Goal: Task Accomplishment & Management: Complete application form

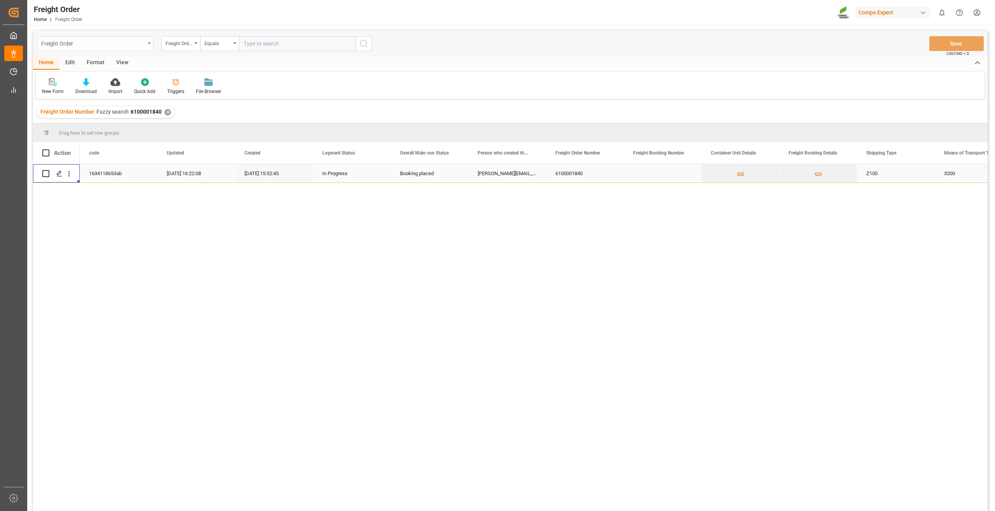
click at [69, 44] on div "Freight Order" at bounding box center [93, 43] width 104 height 10
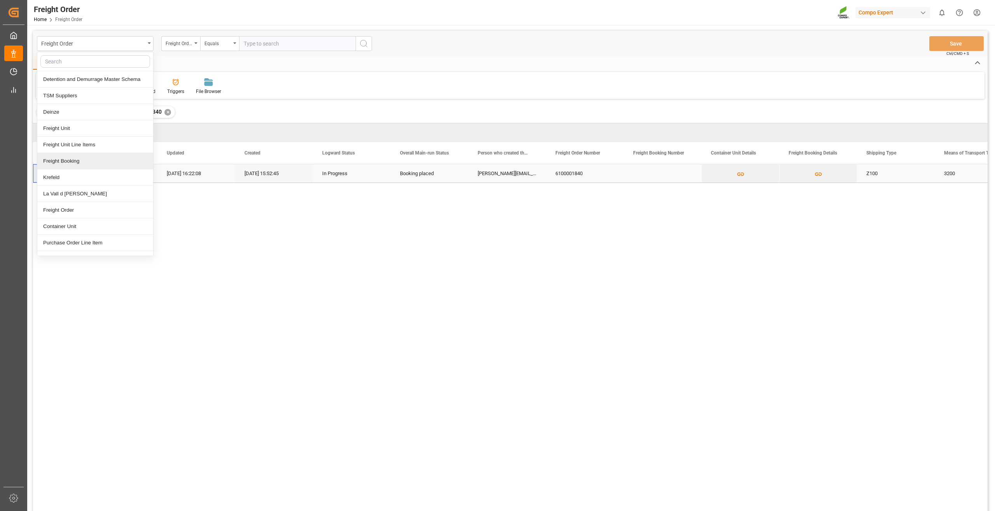
click at [73, 161] on div "Freight Booking" at bounding box center [95, 161] width 116 height 16
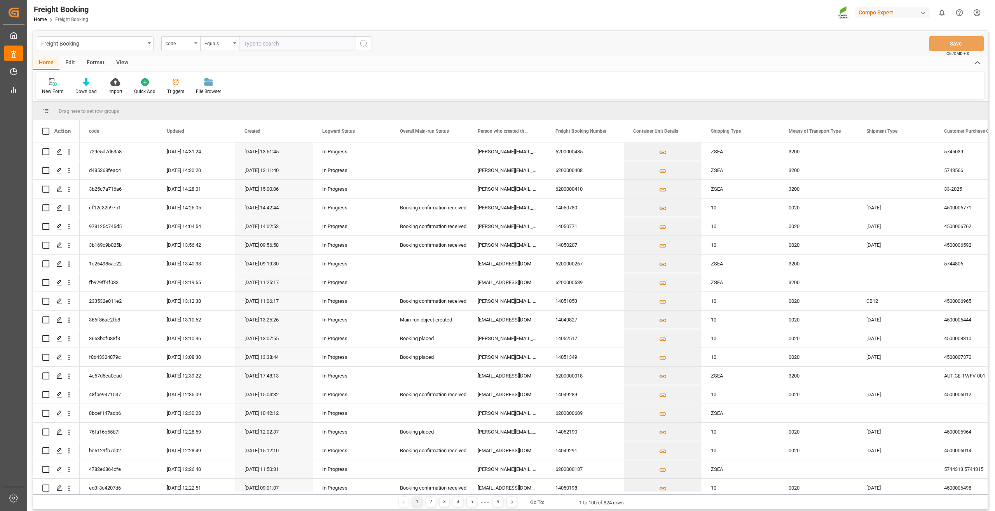
click at [95, 63] on div "Format" at bounding box center [96, 62] width 30 height 13
click at [56, 85] on icon at bounding box center [53, 82] width 7 height 8
click at [75, 108] on div "Freight Booking code Equals Save Ctrl/CMD + S Home Edit Format View Filter Rows…" at bounding box center [510, 270] width 955 height 479
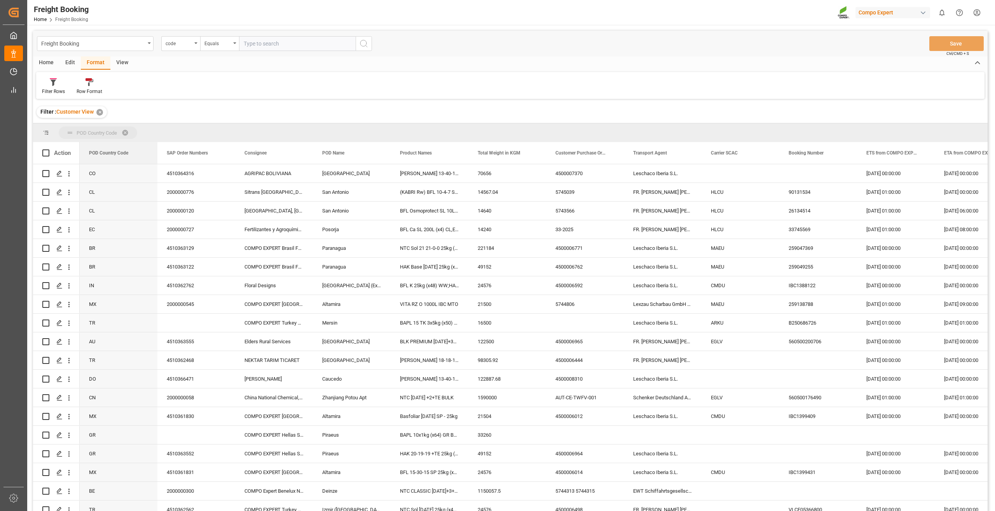
drag, startPoint x: 121, startPoint y: 154, endPoint x: 118, endPoint y: 140, distance: 14.7
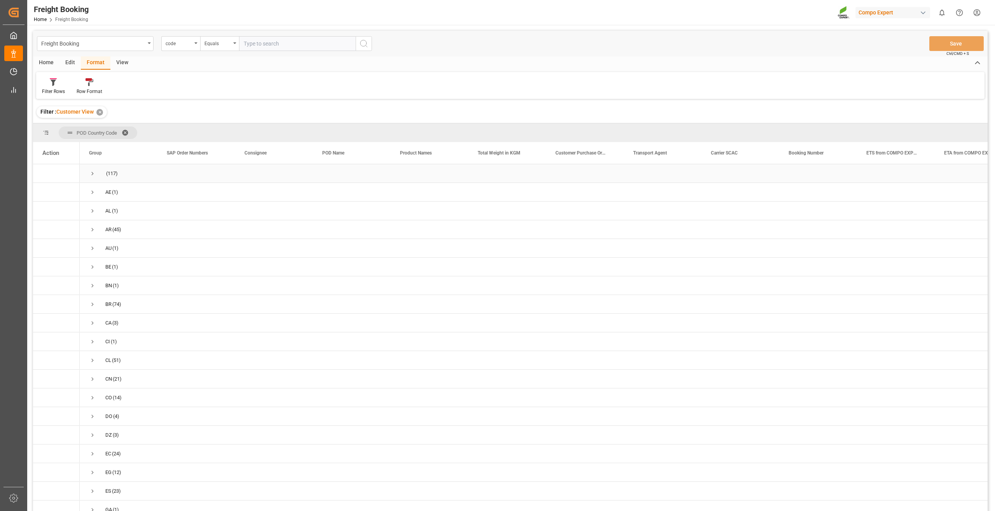
click at [88, 174] on div "(117)" at bounding box center [119, 173] width 78 height 18
click at [94, 173] on span "Press SPACE to select this row." at bounding box center [92, 173] width 7 height 7
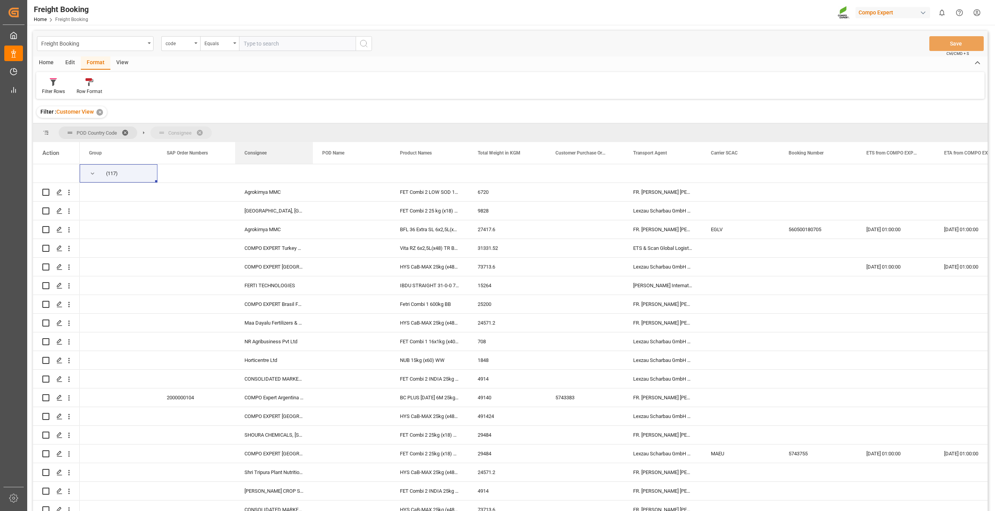
drag, startPoint x: 259, startPoint y: 154, endPoint x: 252, endPoint y: 133, distance: 21.5
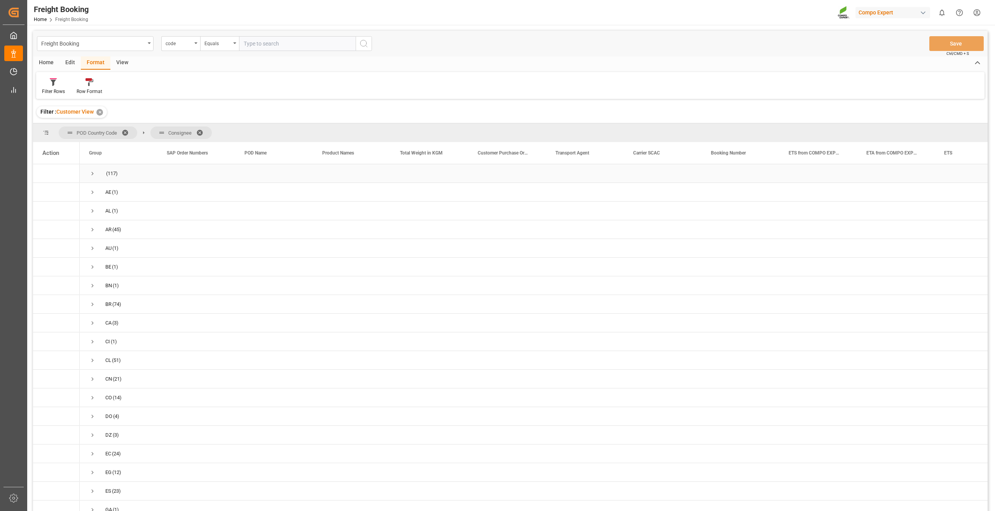
click at [92, 176] on span "Press SPACE to select this row." at bounding box center [92, 173] width 7 height 7
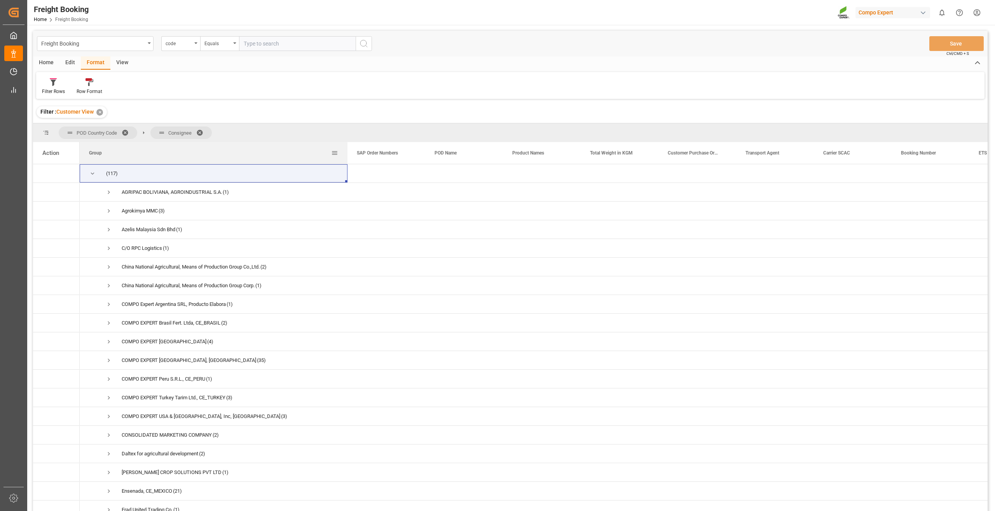
drag, startPoint x: 156, startPoint y: 154, endPoint x: 392, endPoint y: 151, distance: 235.7
click at [349, 151] on div at bounding box center [347, 153] width 3 height 22
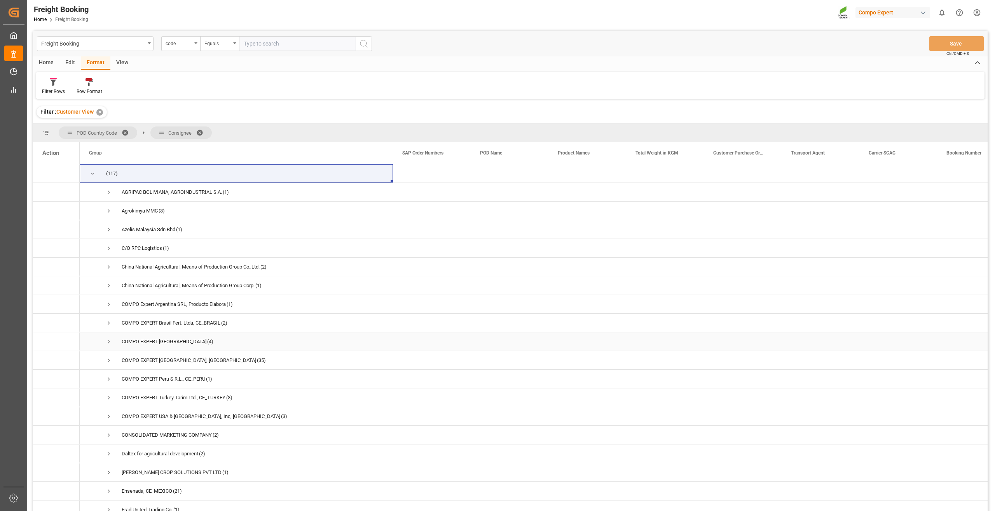
click at [109, 341] on span "Press SPACE to select this row." at bounding box center [108, 341] width 7 height 7
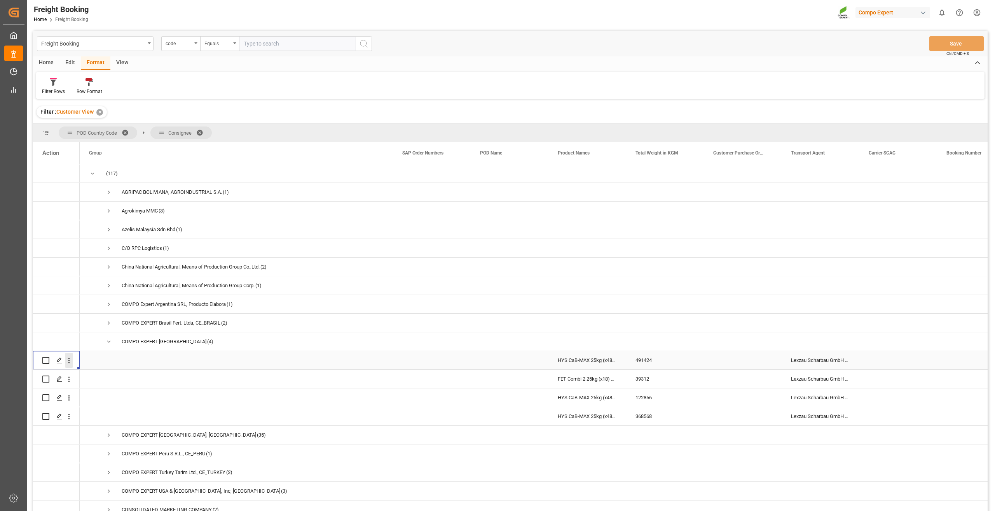
click at [71, 360] on icon "open menu" at bounding box center [69, 360] width 8 height 8
click at [82, 374] on span "Press SPACE to select this row." at bounding box center [78, 377] width 14 height 8
click at [110, 340] on span "Press SPACE to select this row." at bounding box center [108, 341] width 7 height 7
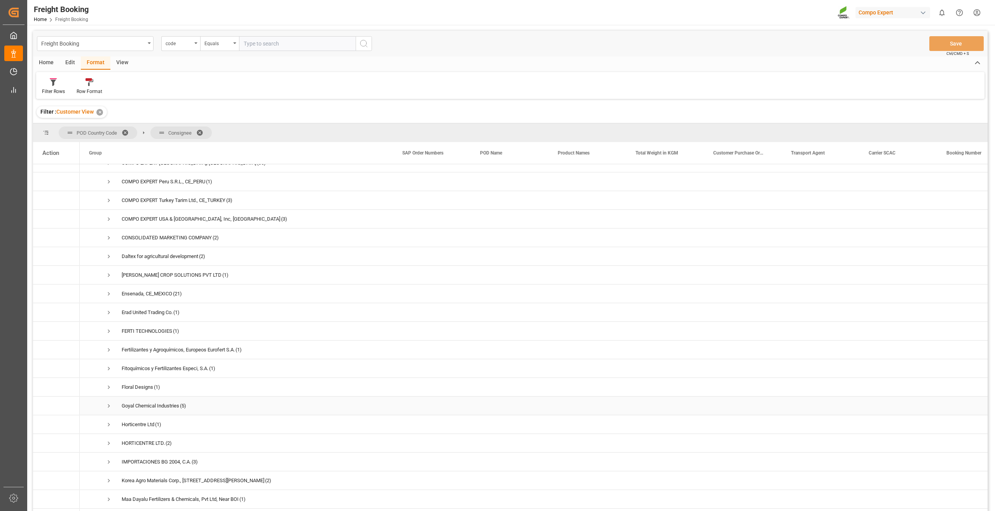
scroll to position [117, 0]
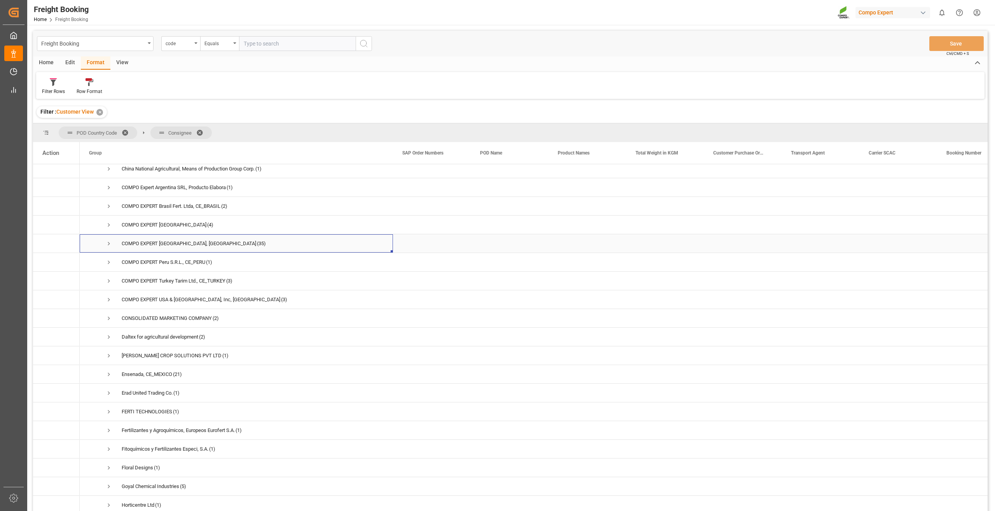
click at [108, 244] on span "Press SPACE to select this row." at bounding box center [108, 243] width 7 height 7
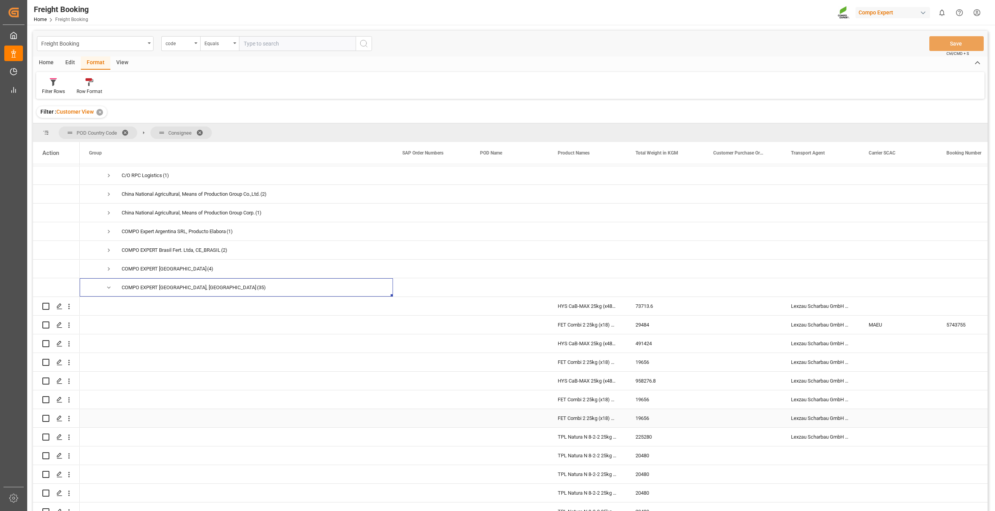
scroll to position [0, 0]
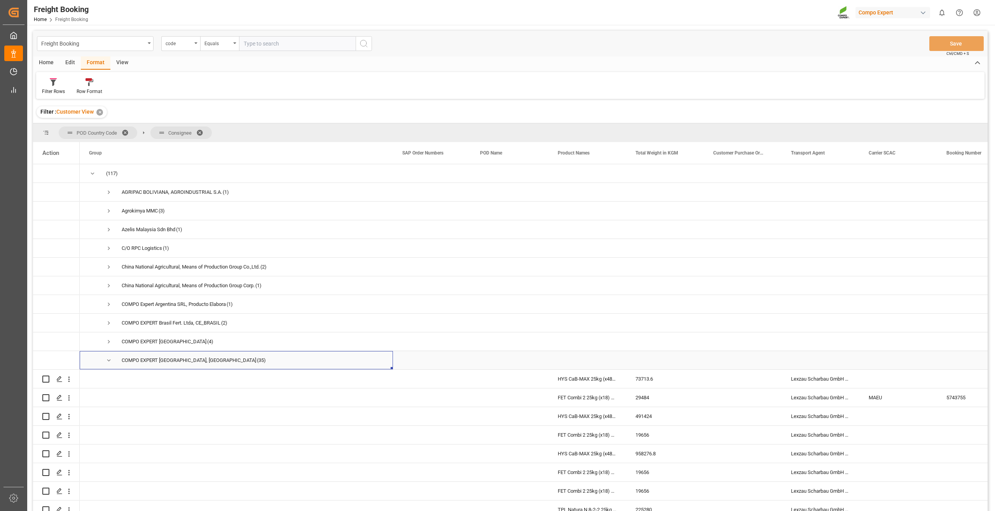
click at [108, 359] on span "Press SPACE to select this row." at bounding box center [108, 360] width 7 height 7
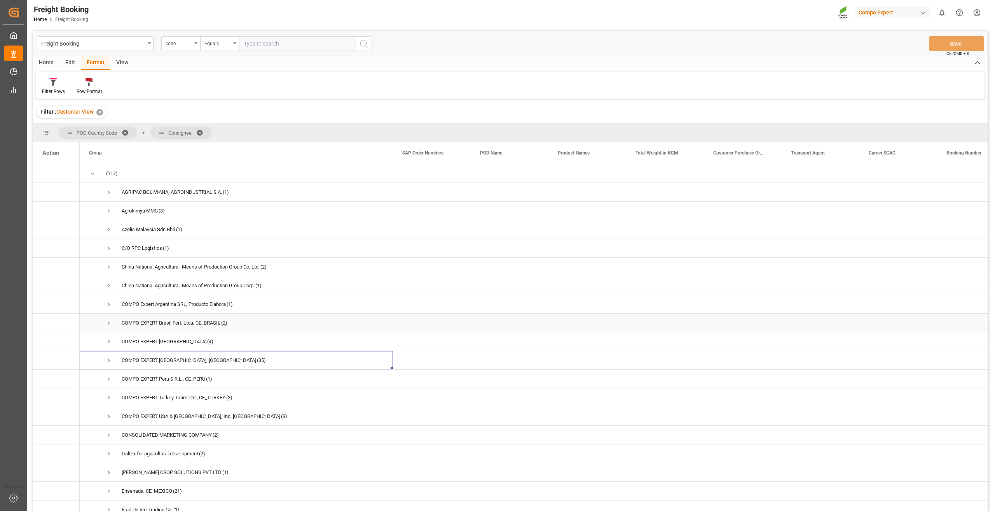
click at [108, 324] on span "Press SPACE to select this row." at bounding box center [108, 322] width 7 height 7
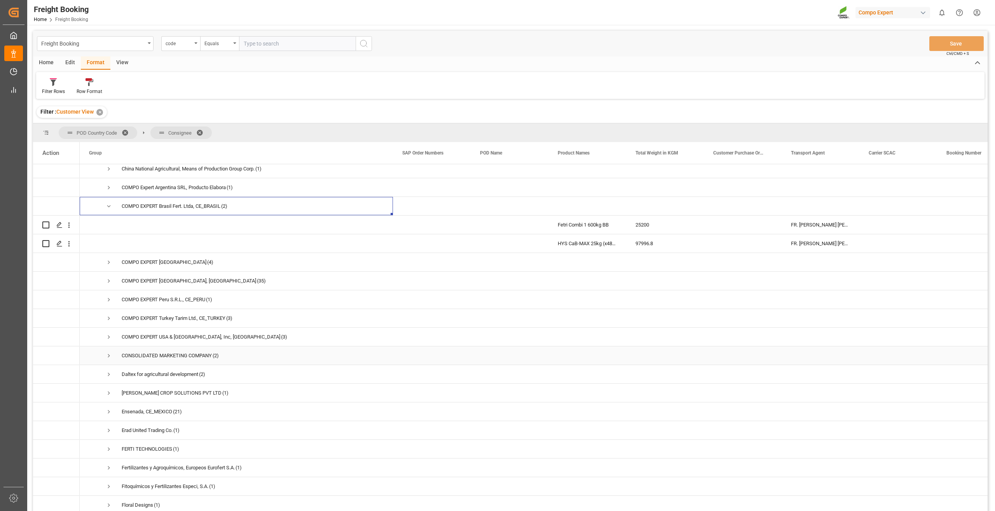
scroll to position [194, 0]
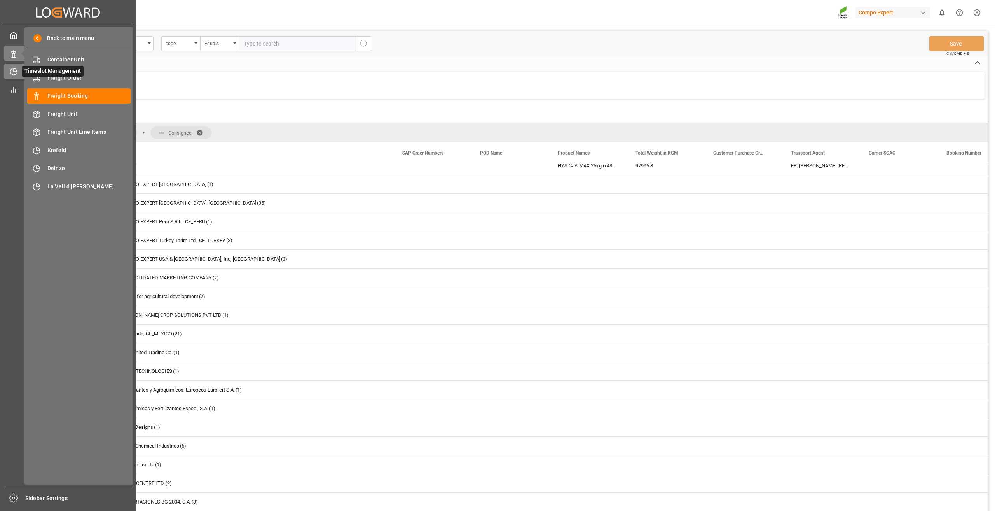
click at [16, 71] on icon at bounding box center [14, 72] width 8 height 8
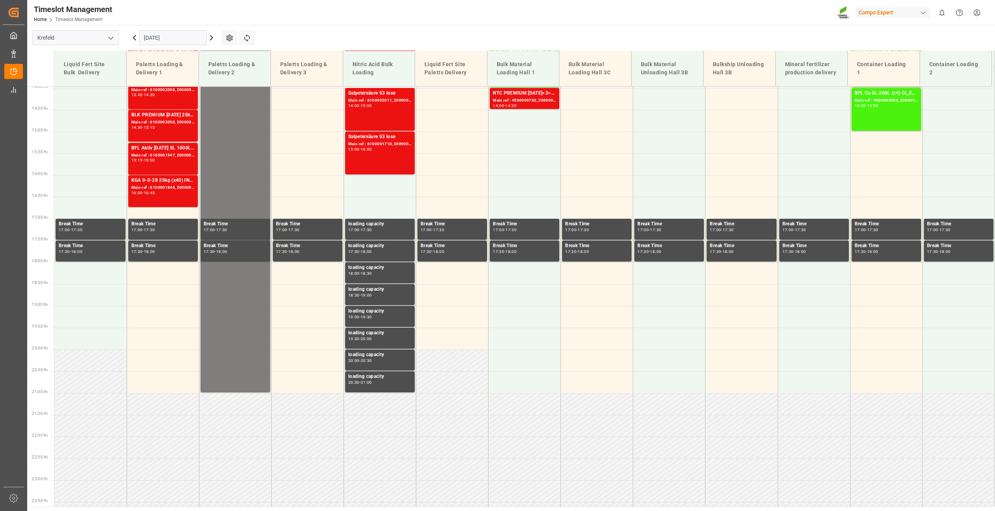
scroll to position [613, 0]
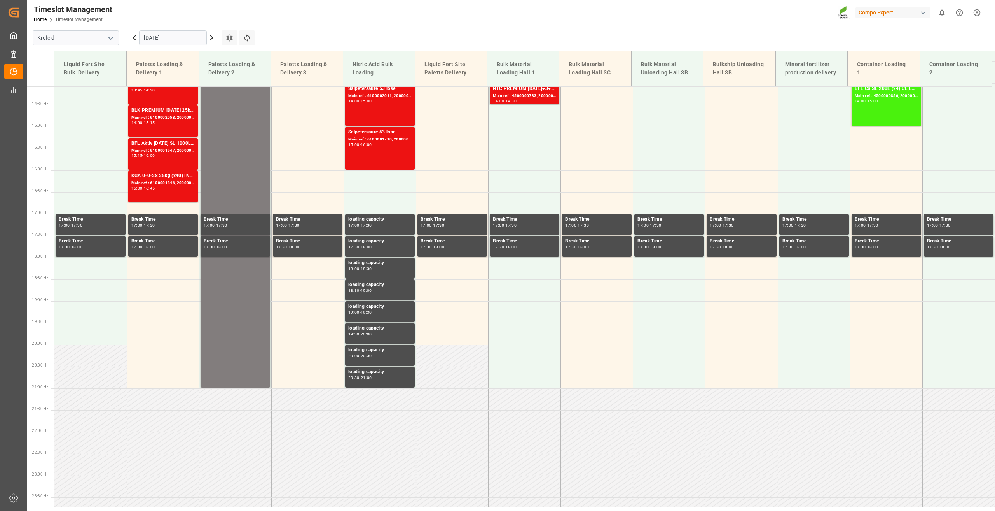
click at [109, 43] on button "open menu" at bounding box center [111, 38] width 12 height 12
click at [68, 61] on div "Deinze" at bounding box center [76, 54] width 86 height 17
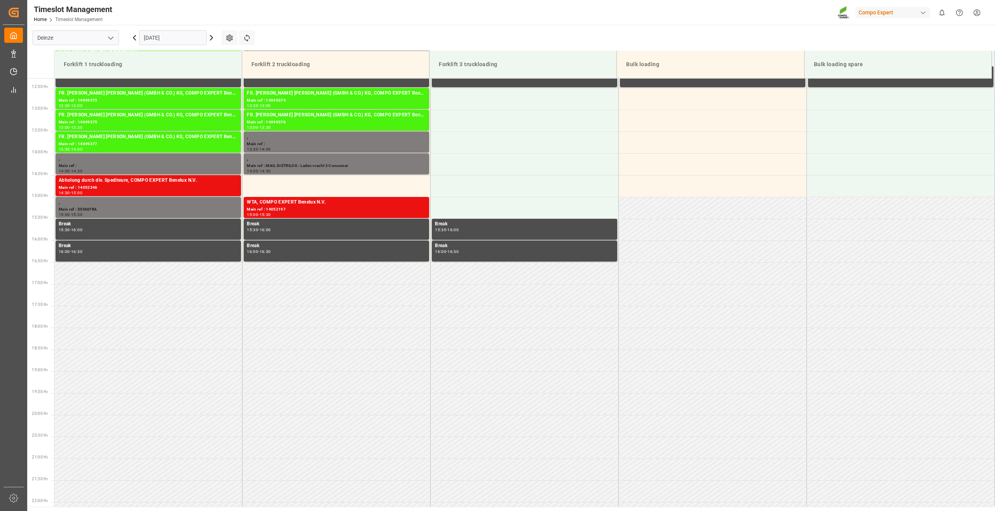
click at [159, 35] on input "[DATE]" at bounding box center [173, 37] width 68 height 15
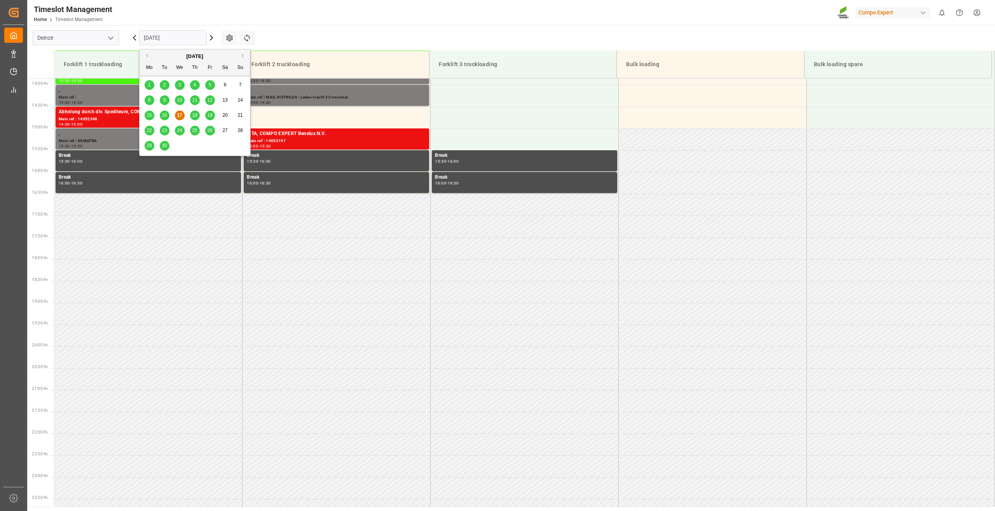
scroll to position [605, 0]
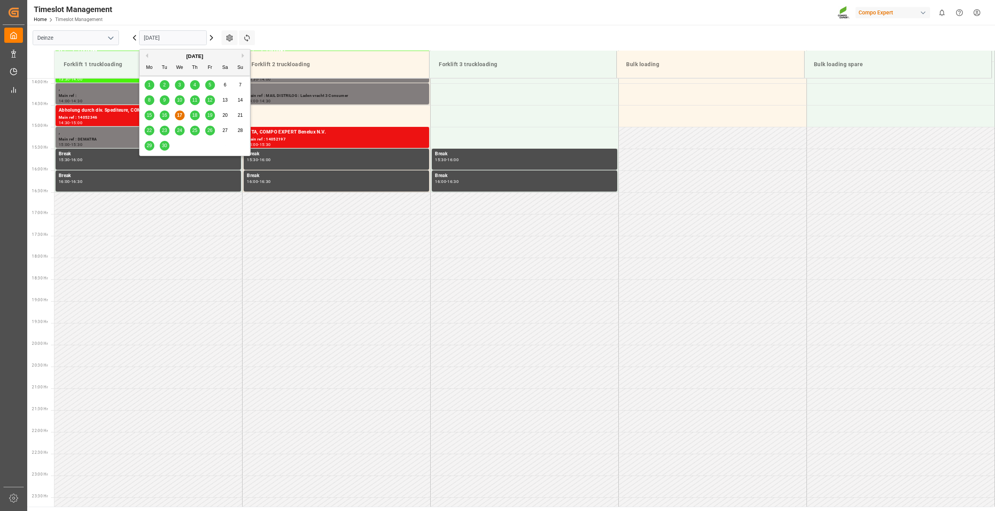
click at [212, 117] on span "19" at bounding box center [209, 114] width 5 height 5
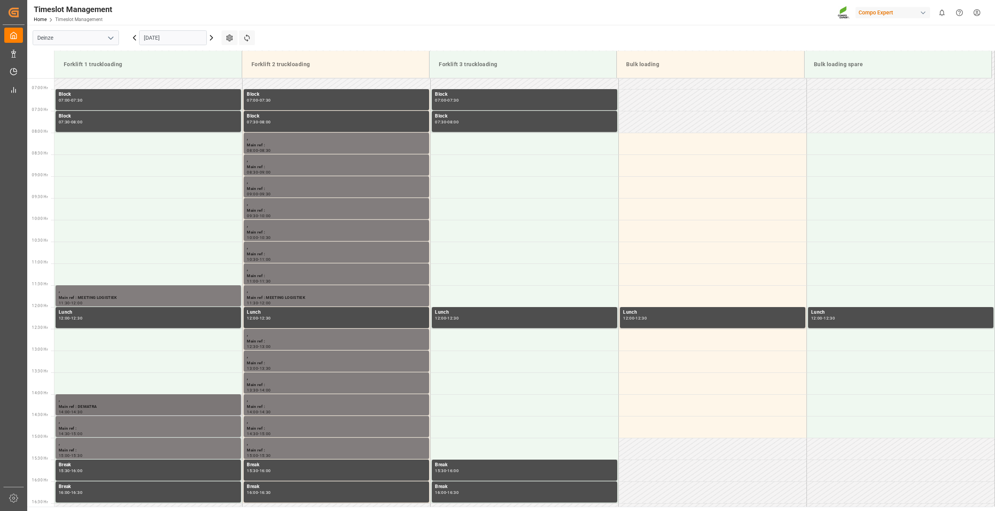
scroll to position [294, 0]
click at [133, 36] on icon at bounding box center [134, 37] width 9 height 9
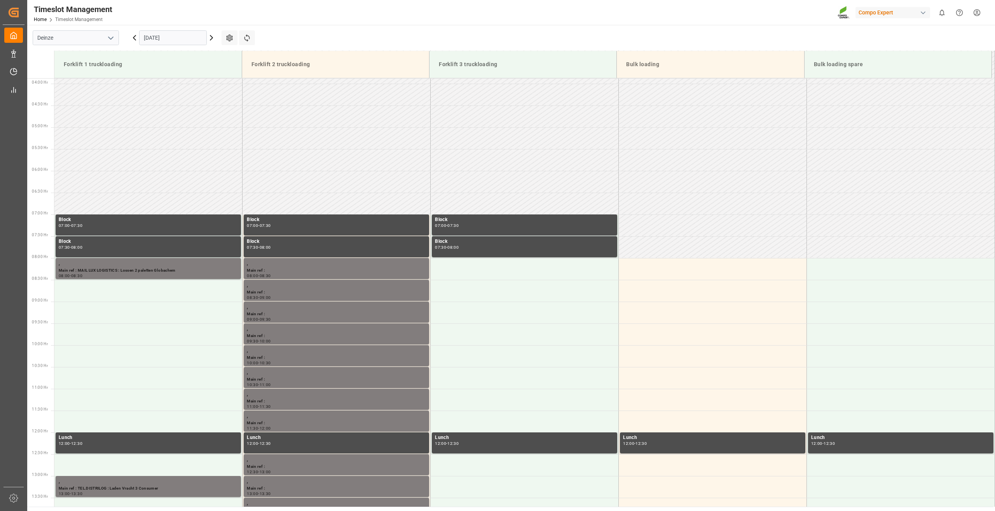
scroll to position [292, 0]
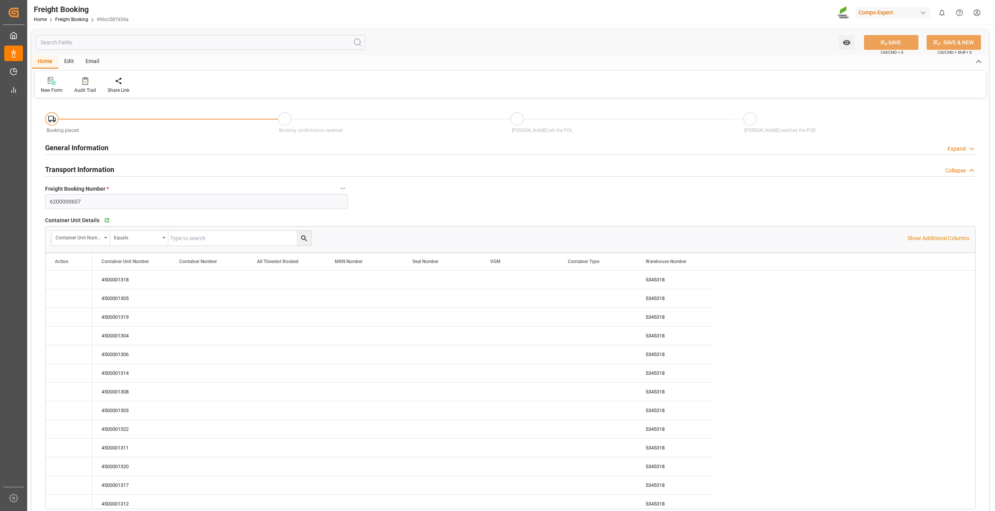
type input "0"
type input "491424"
type input "17.11.2025 09:00"
type input "15.09.2025 10:24"
drag, startPoint x: 121, startPoint y: 198, endPoint x: 31, endPoint y: 203, distance: 90.3
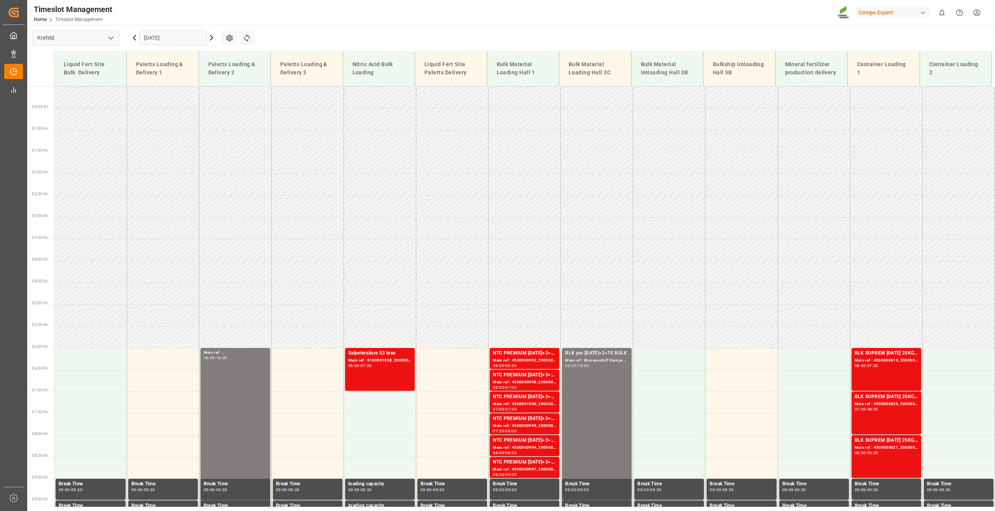
scroll to position [482, 0]
